Goal: Task Accomplishment & Management: Use online tool/utility

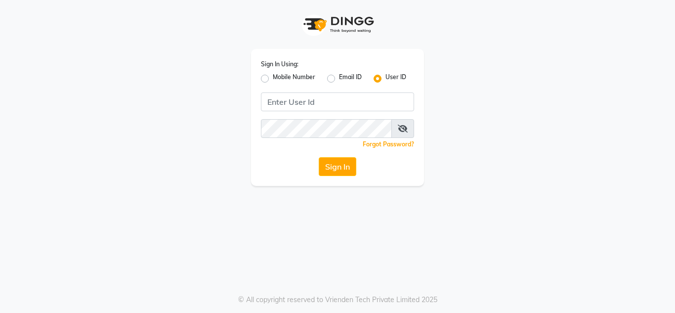
click at [259, 73] on div "Sign In Using: Mobile Number Email ID User ID Remember me Forgot Password? Sign…" at bounding box center [337, 117] width 173 height 137
click at [273, 77] on label "Mobile Number" at bounding box center [294, 79] width 43 height 12
click at [273, 77] on input "Mobile Number" at bounding box center [276, 76] width 6 height 6
radio input "true"
radio input "false"
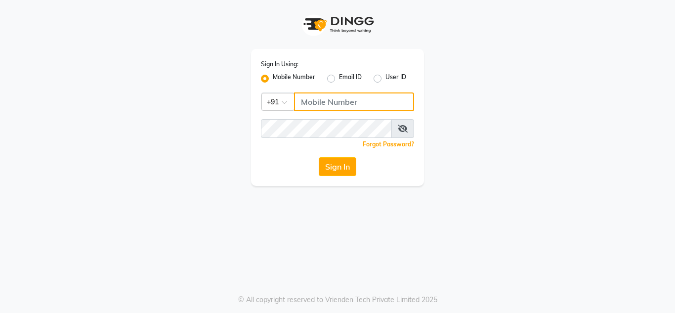
drag, startPoint x: 328, startPoint y: 104, endPoint x: 368, endPoint y: 104, distance: 40.0
click at [368, 104] on input "Username" at bounding box center [354, 101] width 120 height 19
type input "7832031132"
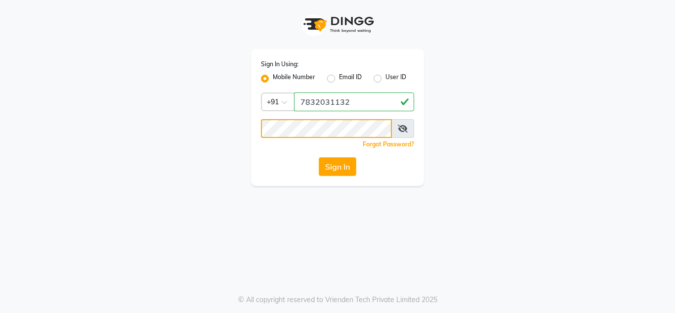
click at [319, 157] on button "Sign In" at bounding box center [338, 166] width 38 height 19
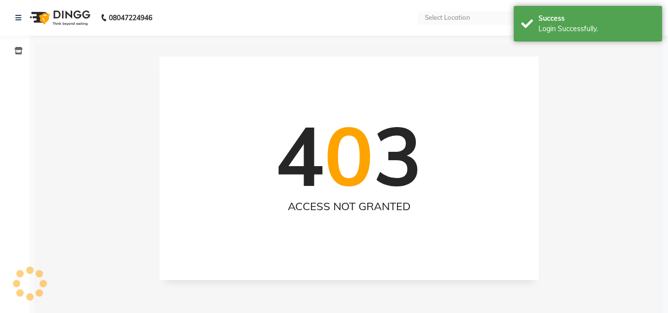
select select "en"
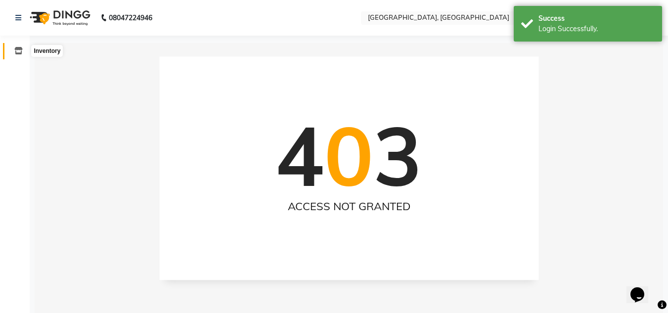
click at [14, 55] on span at bounding box center [18, 50] width 17 height 11
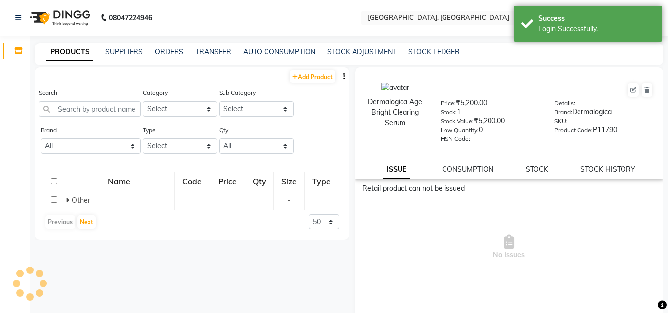
click at [431, 46] on div "PRODUCTS SUPPLIERS ORDERS TRANSFER AUTO CONSUMPTION STOCK ADJUSTMENT STOCK LEDG…" at bounding box center [349, 54] width 628 height 22
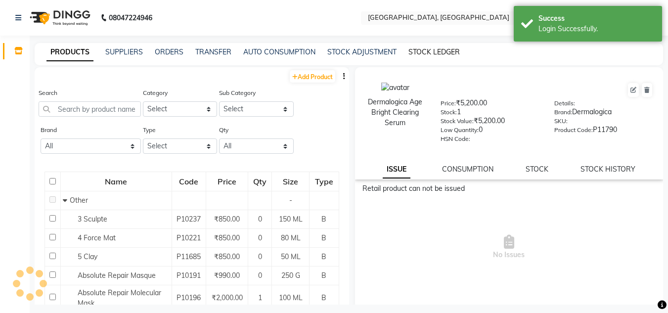
click at [436, 49] on link "STOCK LEDGER" at bounding box center [433, 51] width 51 height 9
select select "all"
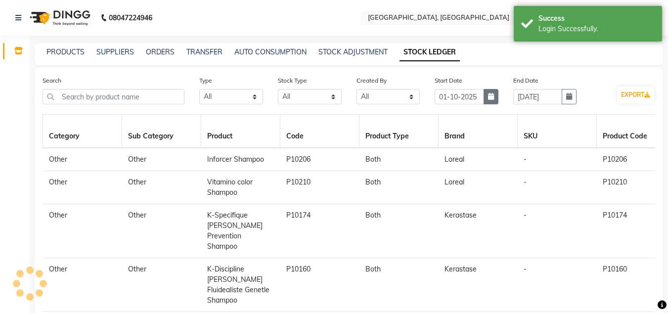
click at [493, 99] on icon "button" at bounding box center [491, 96] width 6 height 7
select select "10"
select select "2025"
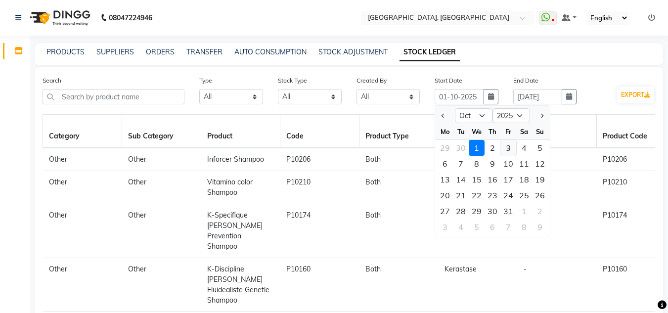
click at [505, 149] on div "3" at bounding box center [508, 148] width 16 height 16
type input "03-10-2025"
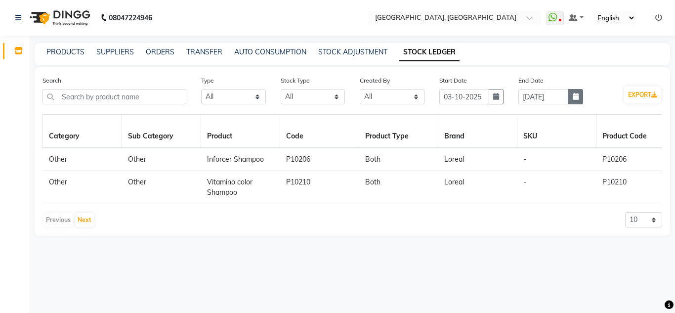
click at [578, 96] on icon "button" at bounding box center [576, 96] width 6 height 7
select select "10"
select select "2025"
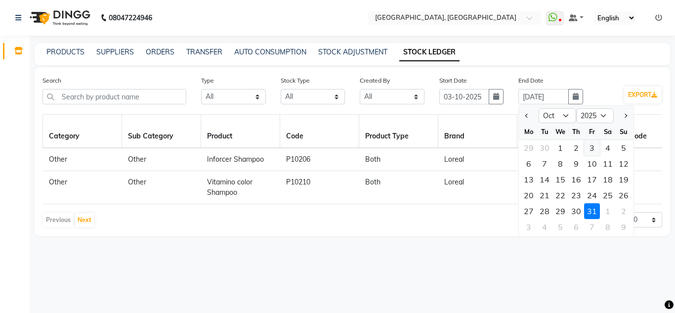
click at [593, 149] on div "3" at bounding box center [592, 148] width 16 height 16
type input "03-10-2025"
